Goal: Task Accomplishment & Management: Use online tool/utility

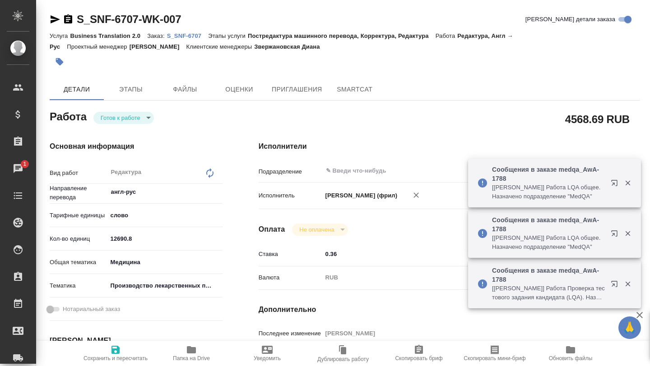
scroll to position [175, 4]
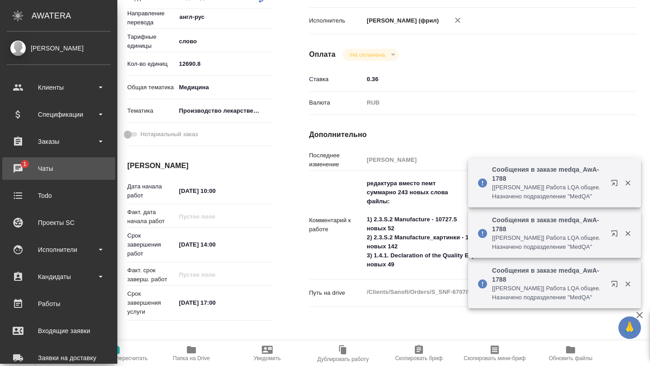
click at [24, 177] on link "1 Чаты" at bounding box center [58, 168] width 113 height 23
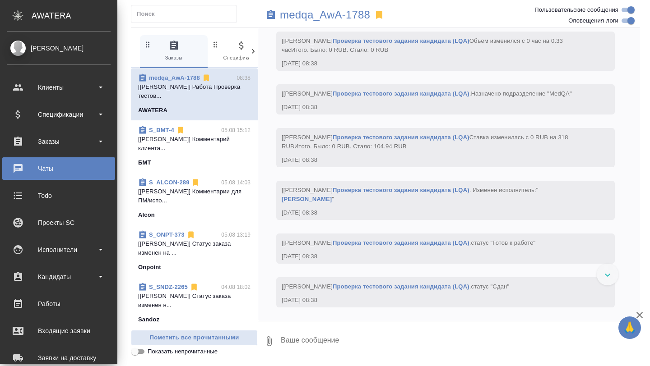
scroll to position [20381, 0]
click at [47, 306] on div "Работы" at bounding box center [59, 304] width 104 height 14
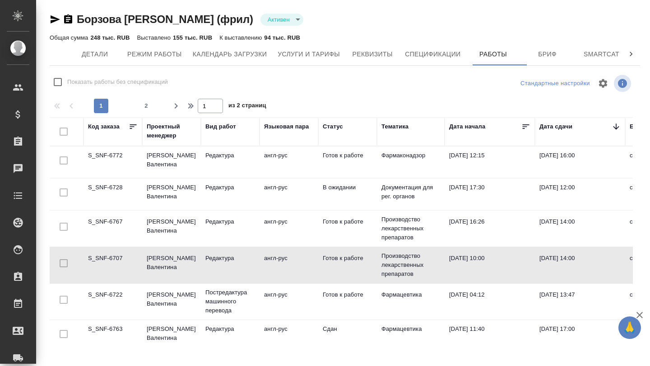
click at [116, 178] on td "S_SNF-6707" at bounding box center [112, 163] width 59 height 32
click at [116, 178] on td "S_SNF-6728" at bounding box center [112, 163] width 59 height 32
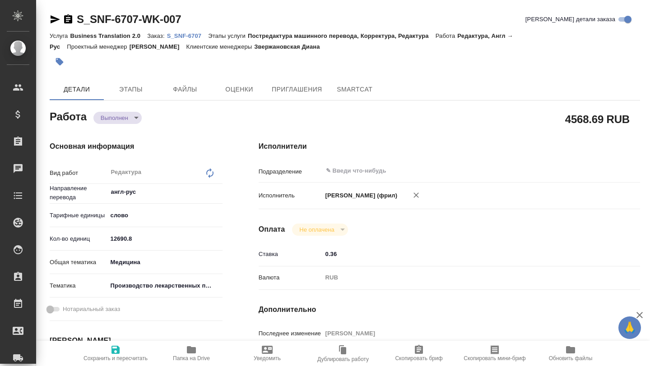
type textarea "x"
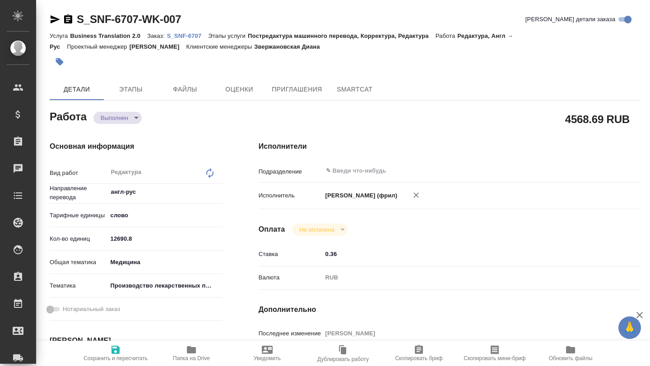
type textarea "x"
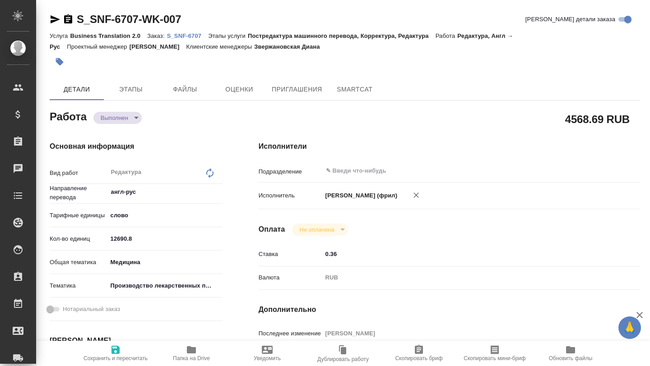
type textarea "x"
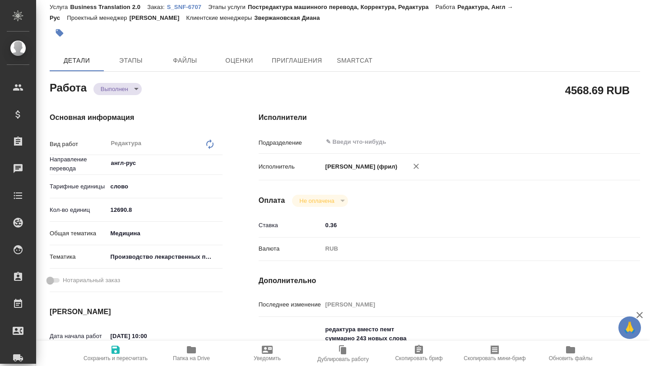
type textarea "x"
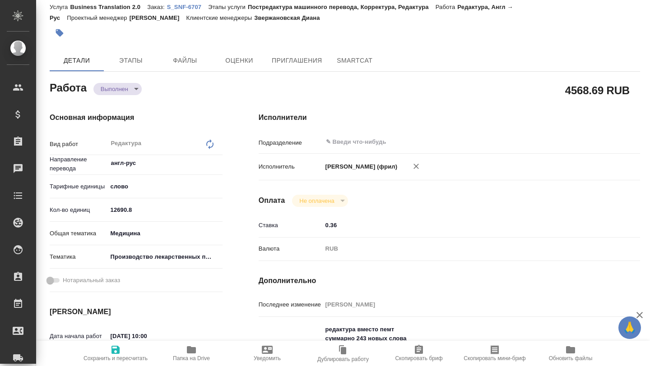
scroll to position [58, 0]
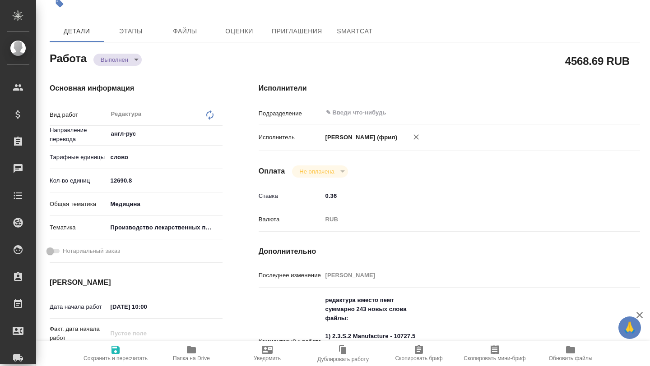
type textarea "x"
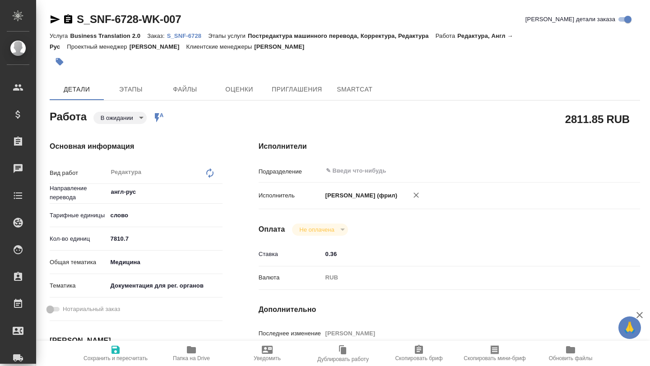
type textarea "x"
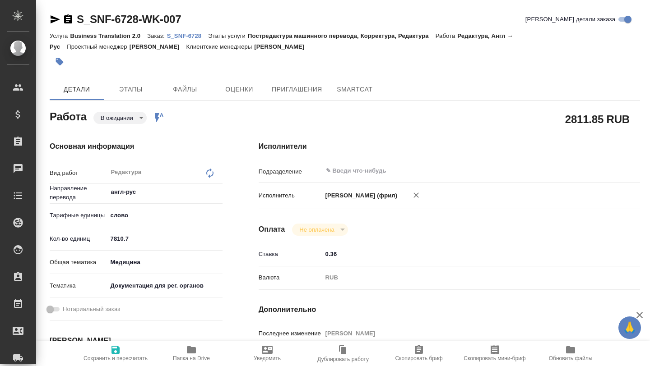
type textarea "x"
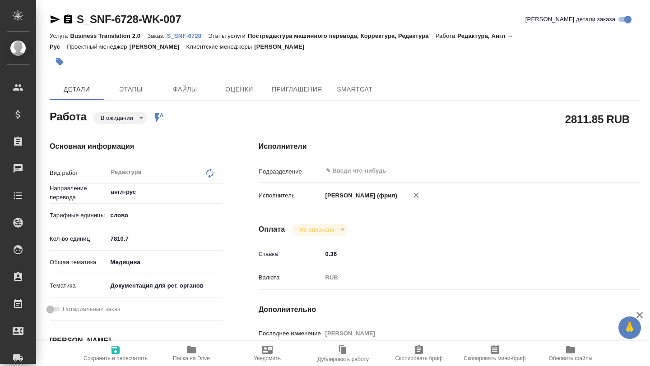
type textarea "x"
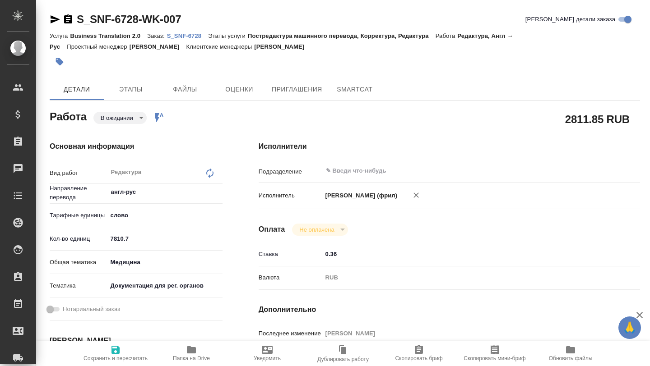
type textarea "x"
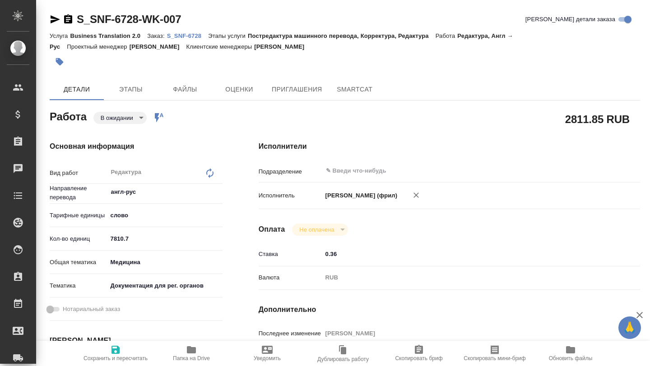
click at [195, 351] on icon "button" at bounding box center [191, 349] width 9 height 7
type textarea "x"
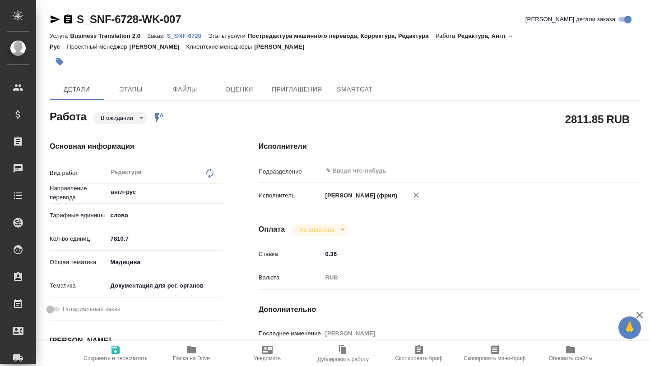
type textarea "x"
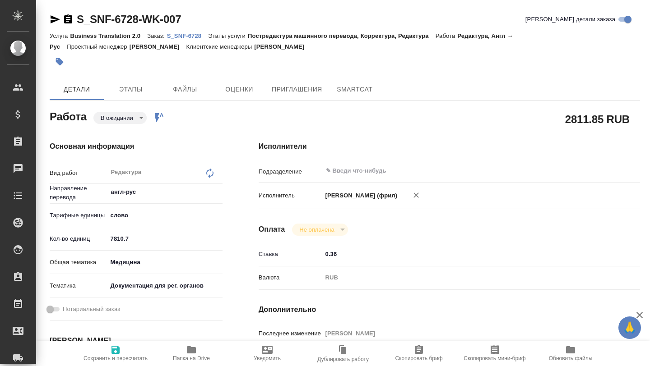
type textarea "x"
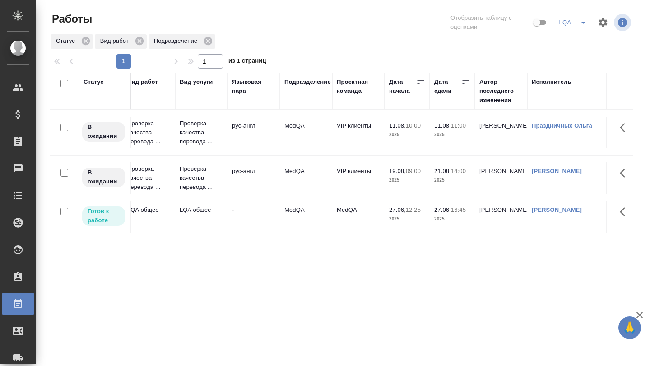
scroll to position [0, 114]
